Goal: Browse casually: Explore the website without a specific task or goal

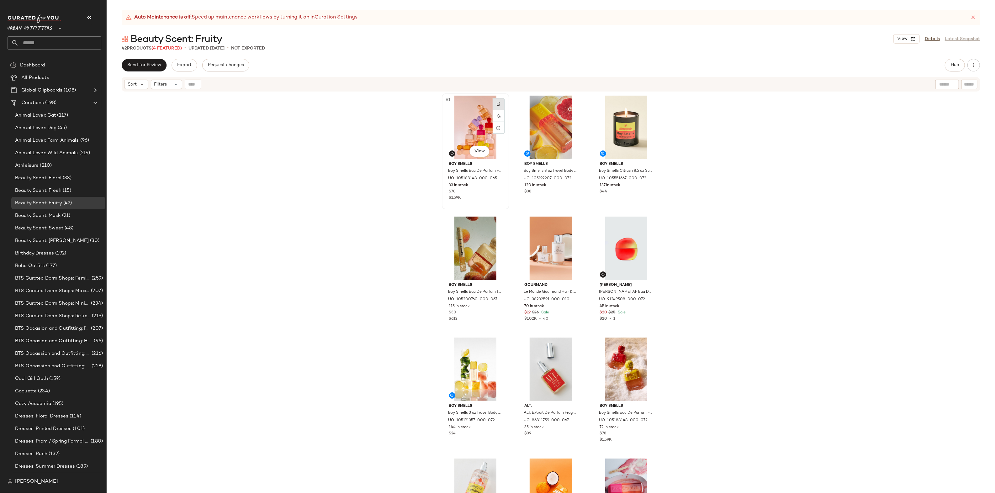
click at [498, 102] on img at bounding box center [499, 104] width 4 height 4
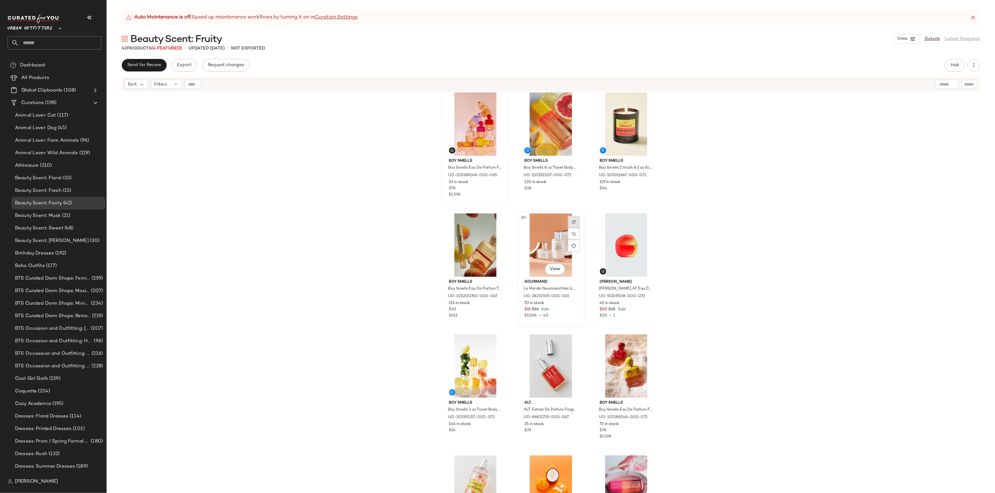
click at [568, 219] on div at bounding box center [574, 222] width 12 height 12
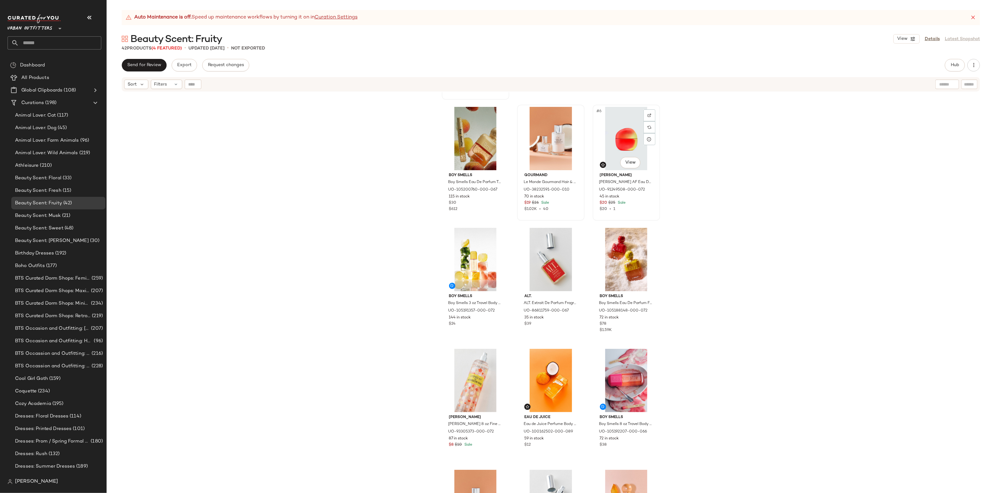
click at [653, 117] on div "#6 View" at bounding box center [626, 138] width 63 height 63
click at [651, 114] on div at bounding box center [649, 115] width 12 height 12
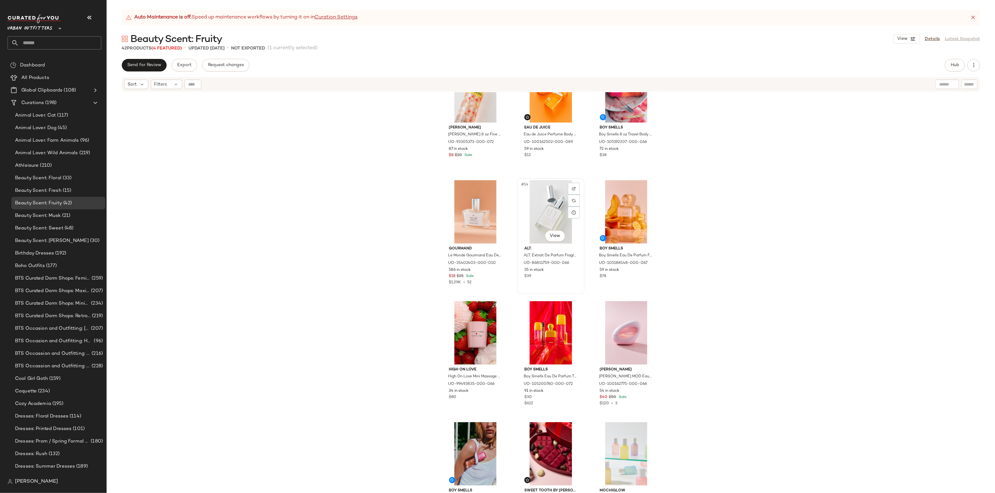
scroll to position [406, 0]
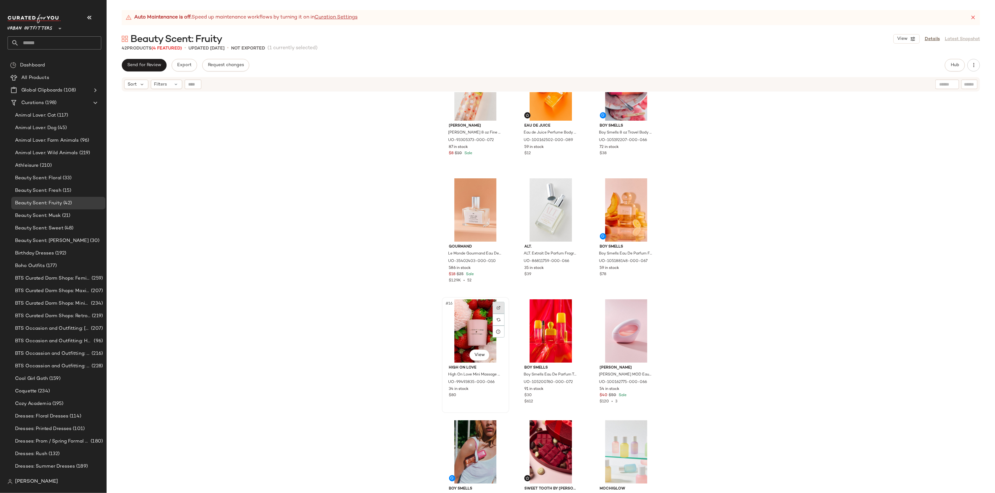
click at [498, 308] on img at bounding box center [499, 308] width 4 height 4
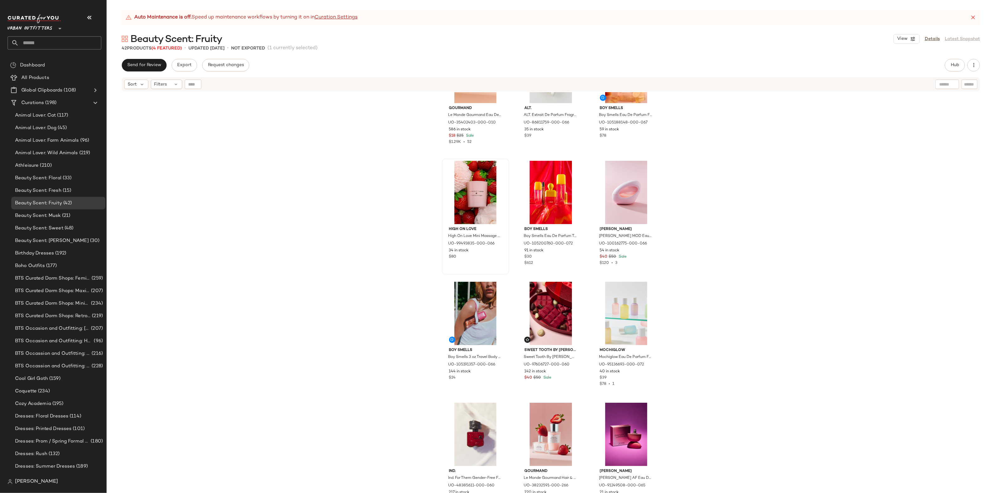
scroll to position [610, 0]
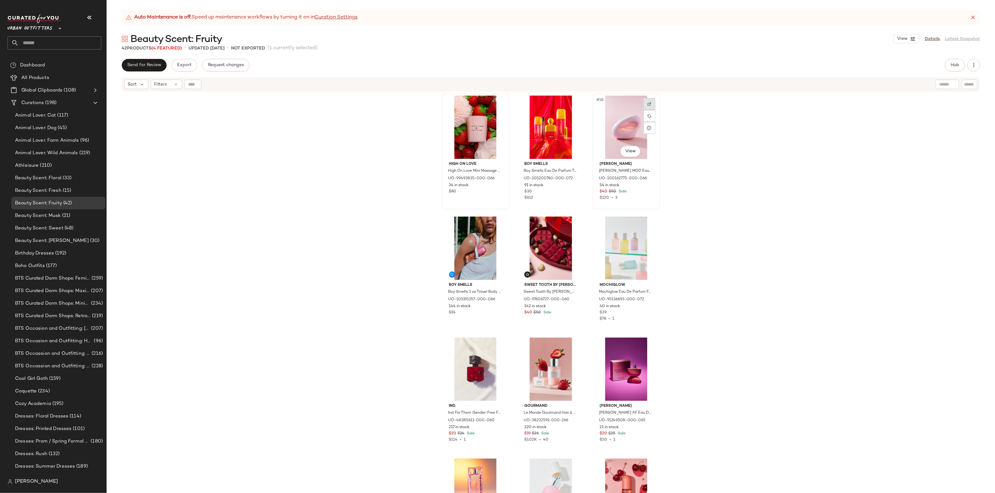
click at [647, 102] on img at bounding box center [649, 104] width 4 height 4
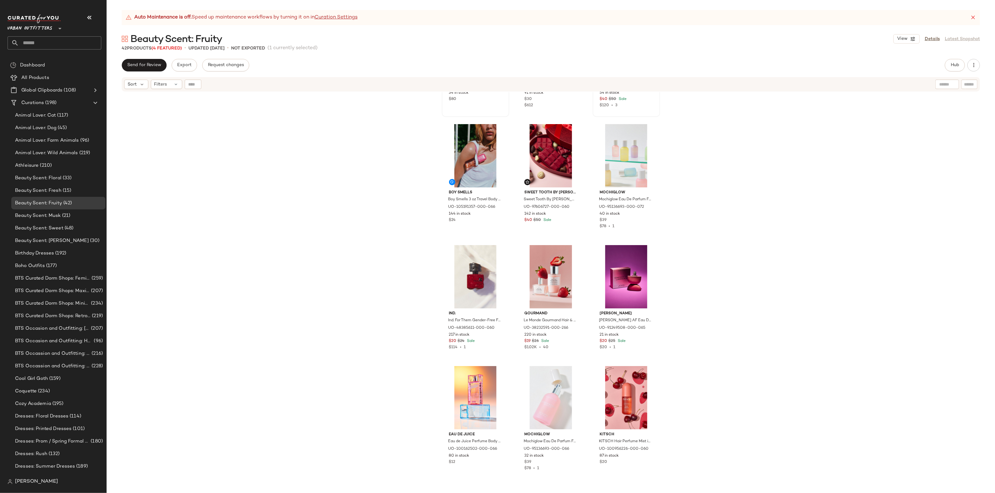
scroll to position [708, 0]
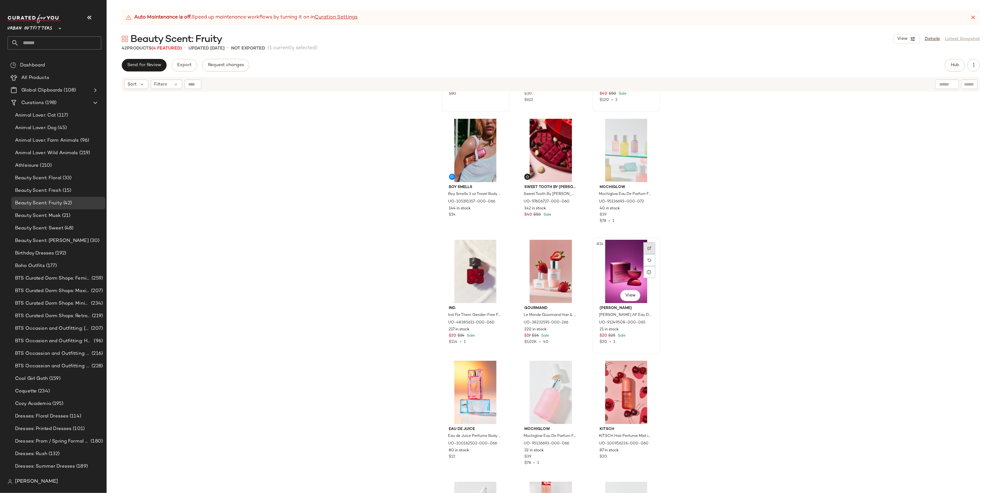
click at [645, 243] on div at bounding box center [649, 248] width 12 height 12
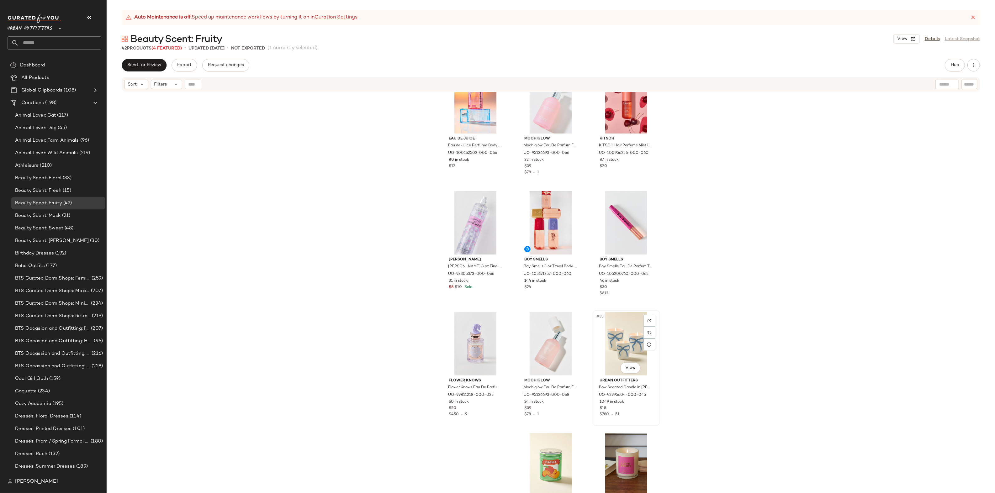
scroll to position [999, 0]
click at [501, 319] on div at bounding box center [498, 320] width 12 height 12
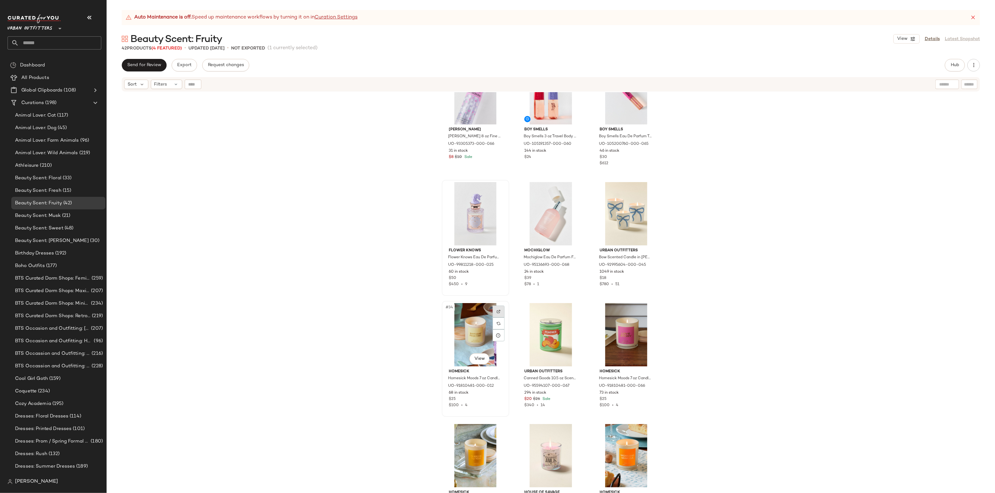
click at [498, 311] on img at bounding box center [499, 312] width 4 height 4
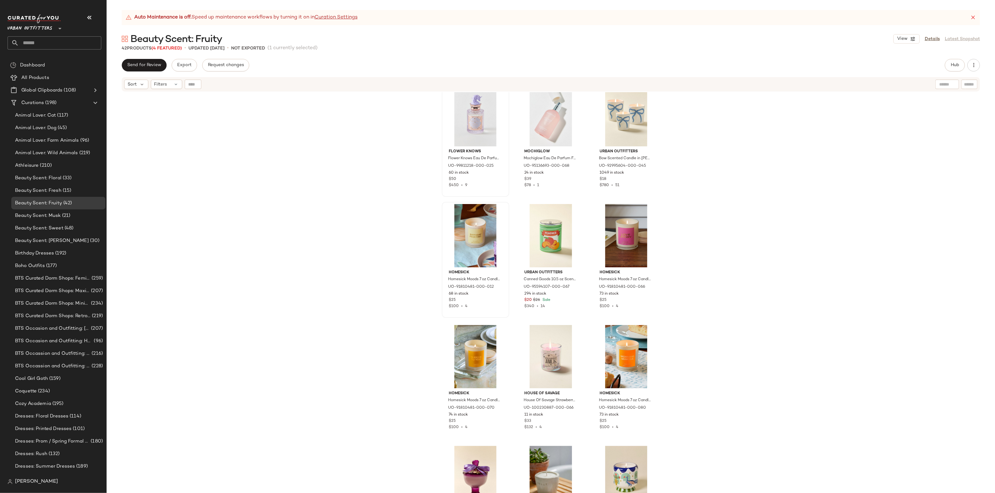
scroll to position [1278, 0]
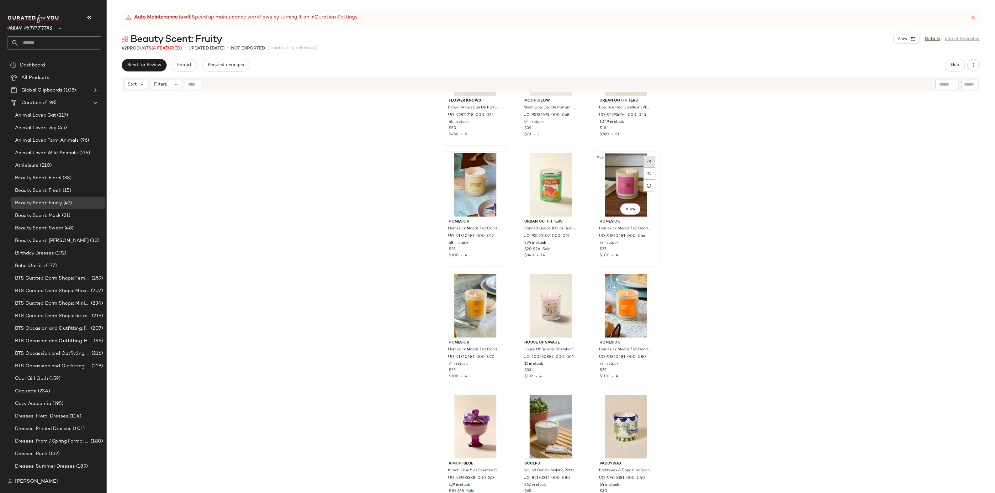
click at [652, 159] on div at bounding box center [649, 162] width 12 height 12
click at [497, 280] on div at bounding box center [498, 283] width 12 height 12
